Goal: Browse casually

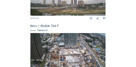
scroll to position [112, 0]
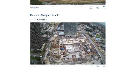
click at [71, 36] on img at bounding box center [67, 43] width 75 height 42
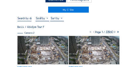
scroll to position [21, 0]
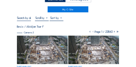
click at [36, 51] on img at bounding box center [42, 50] width 51 height 28
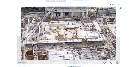
drag, startPoint x: 84, startPoint y: 48, endPoint x: 69, endPoint y: 17, distance: 33.9
click at [69, 17] on img at bounding box center [68, 33] width 95 height 53
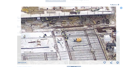
drag, startPoint x: 68, startPoint y: 26, endPoint x: 65, endPoint y: 34, distance: 9.1
click at [65, 34] on img at bounding box center [68, 33] width 95 height 53
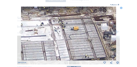
drag, startPoint x: 69, startPoint y: 41, endPoint x: 66, endPoint y: 34, distance: 7.7
click at [66, 34] on img at bounding box center [68, 33] width 95 height 53
